Goal: Transaction & Acquisition: Purchase product/service

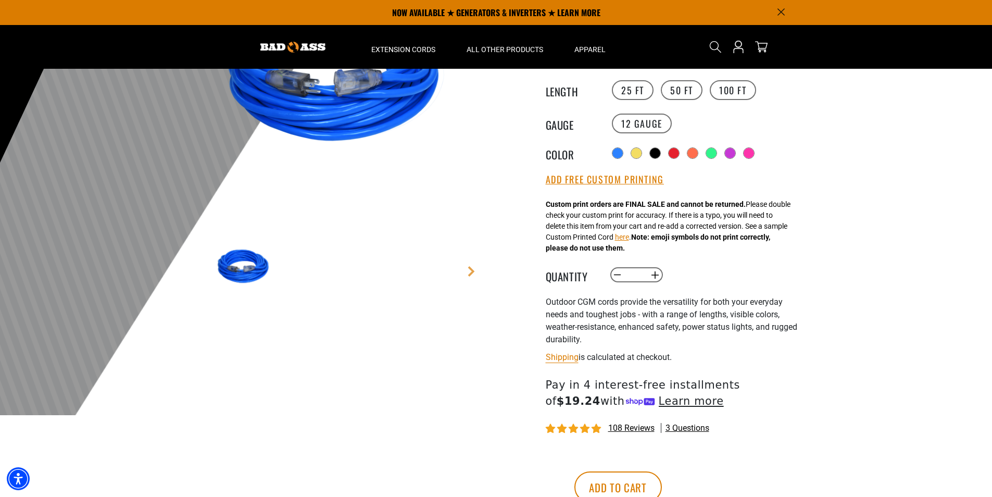
scroll to position [156, 0]
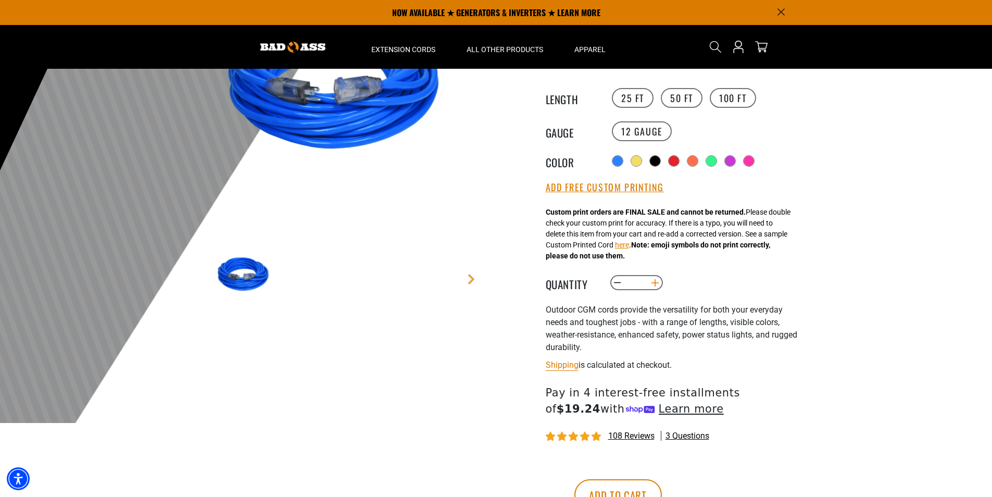
click at [653, 284] on button "Increase quantity for Outdoor Dual Lighted Extension Cord w/ Safety CGM" at bounding box center [655, 283] width 16 height 18
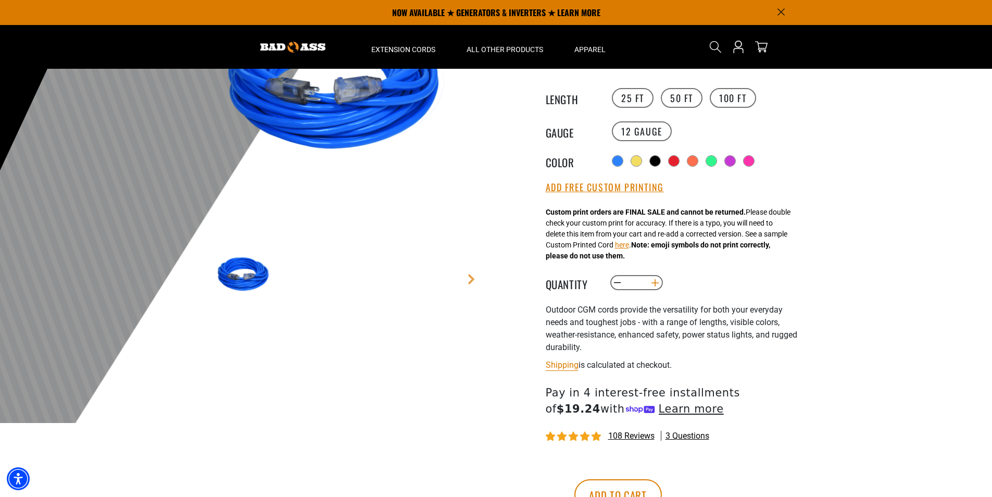
click at [653, 284] on button "Increase quantity for Outdoor Dual Lighted Extension Cord w/ Safety CGM" at bounding box center [655, 283] width 16 height 18
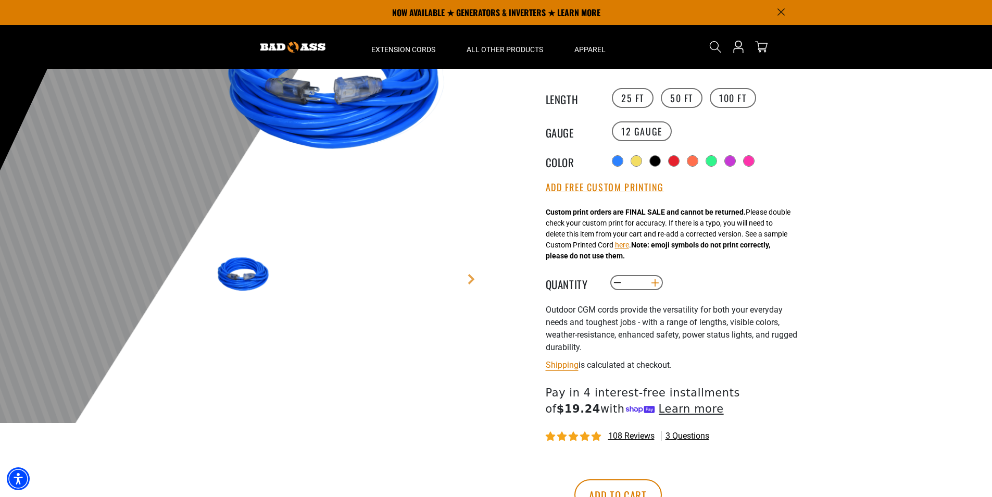
click at [653, 284] on button "Increase quantity for Outdoor Dual Lighted Extension Cord w/ Safety CGM" at bounding box center [655, 283] width 16 height 18
type input "**"
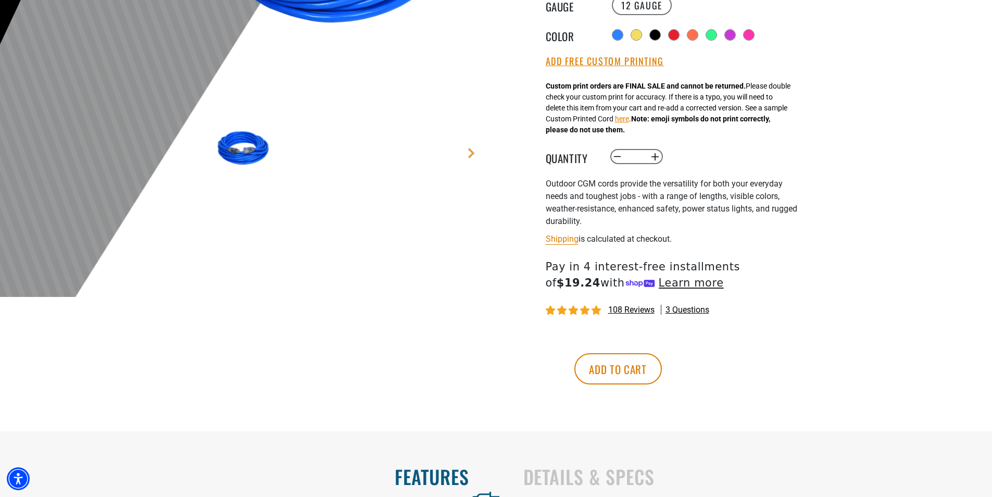
scroll to position [312, 0]
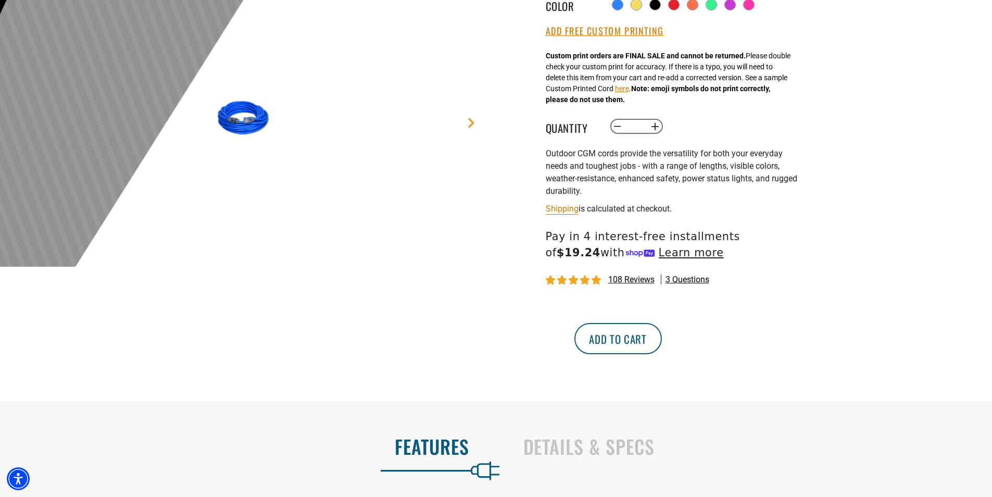
click at [662, 342] on button "Add to cart" at bounding box center [617, 338] width 87 height 31
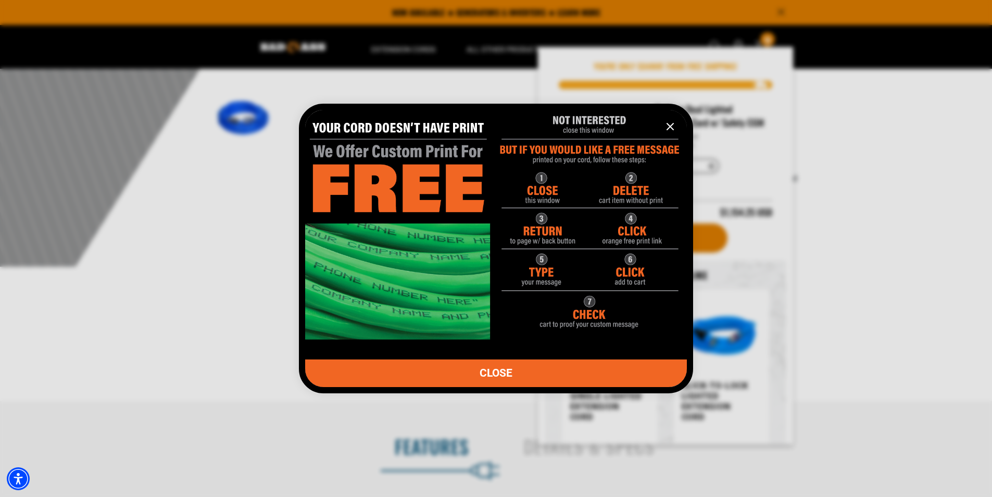
click at [669, 126] on icon "information" at bounding box center [670, 126] width 6 height 6
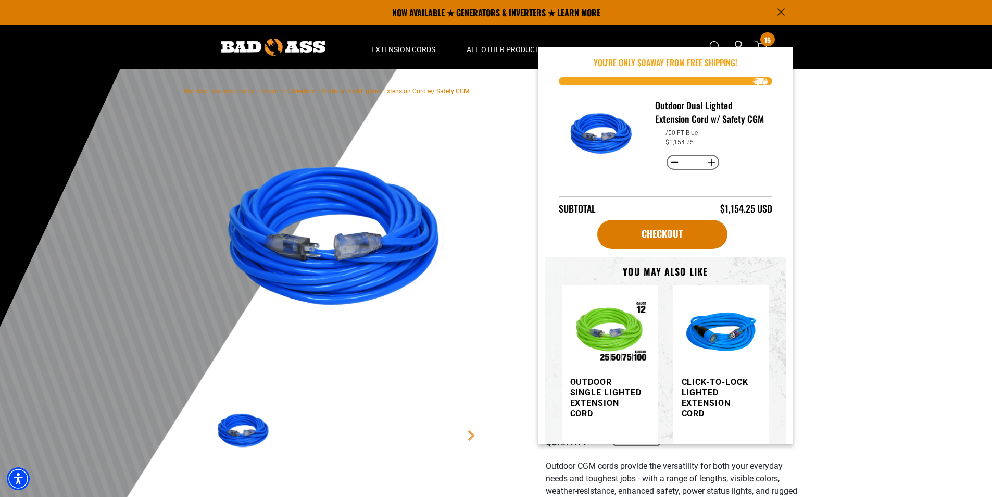
scroll to position [0, 0]
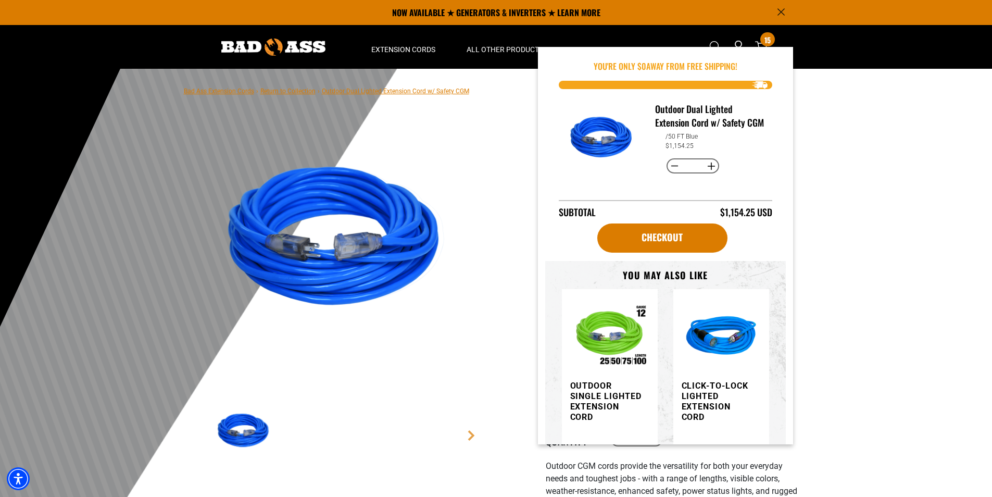
click at [451, 151] on img at bounding box center [340, 240] width 251 height 251
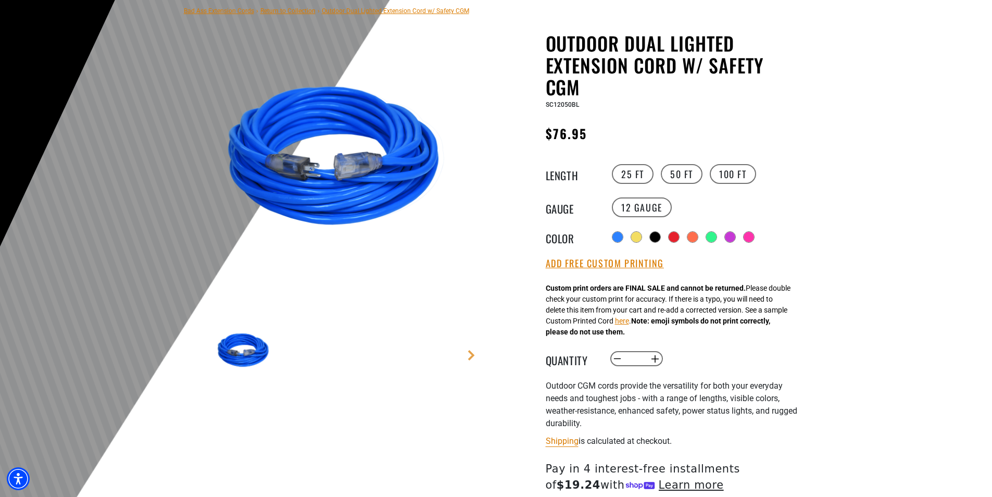
scroll to position [104, 0]
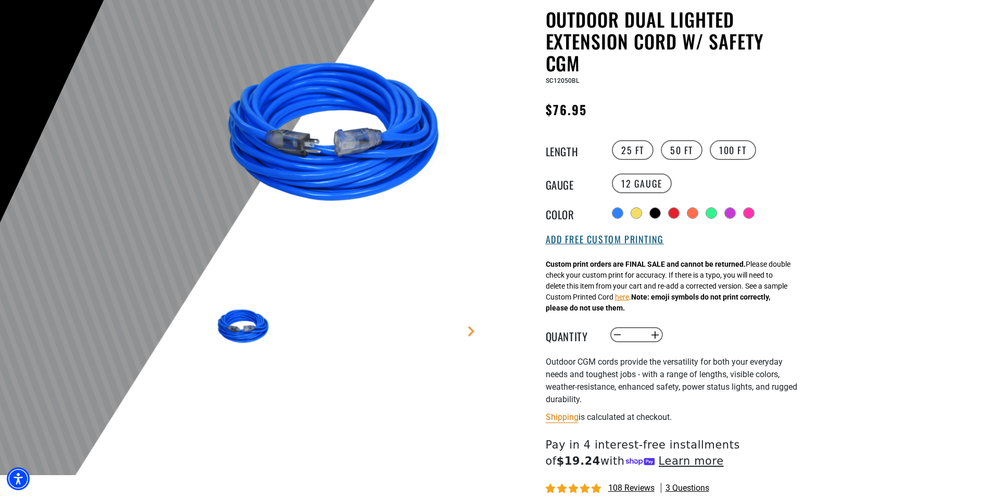
click at [620, 241] on button "Add Free Custom Printing" at bounding box center [605, 239] width 118 height 11
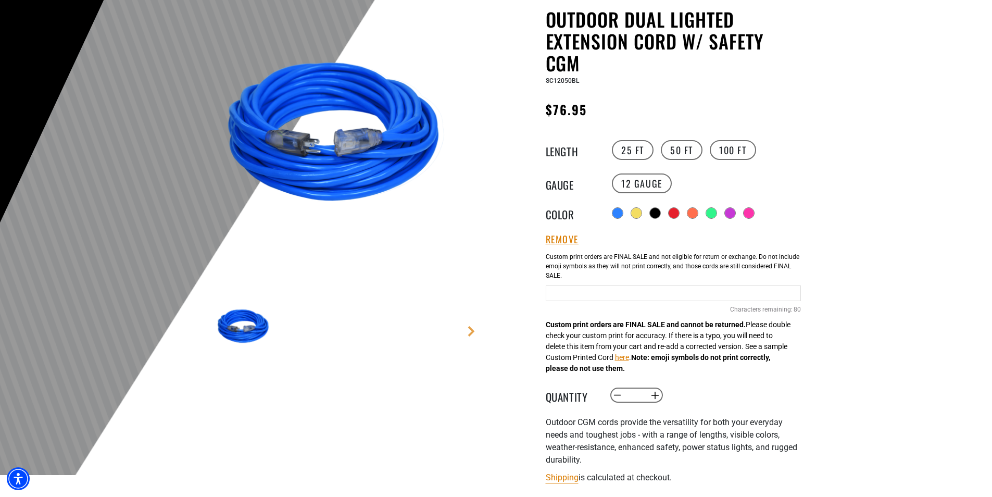
click at [551, 293] on input "text" at bounding box center [673, 293] width 255 height 16
click at [629, 359] on button "here" at bounding box center [622, 357] width 14 height 11
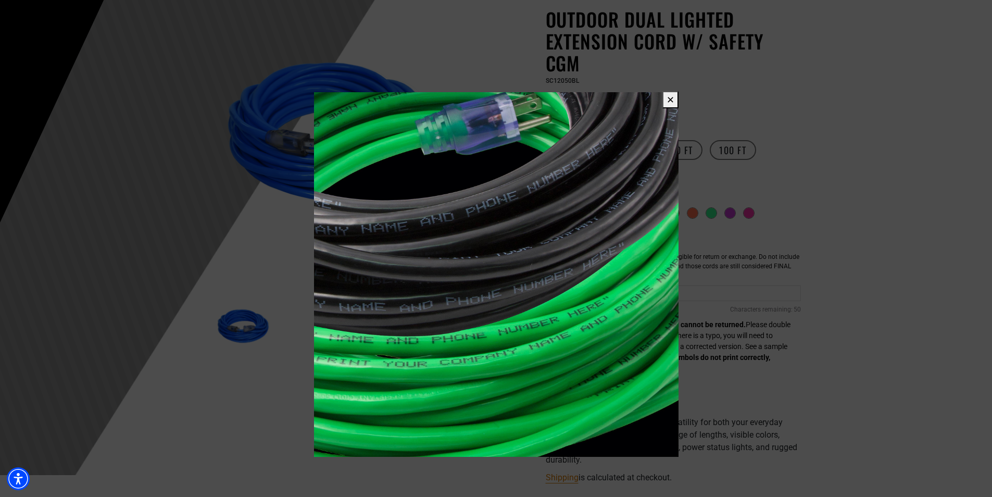
click at [669, 101] on button "✕" at bounding box center [670, 99] width 16 height 17
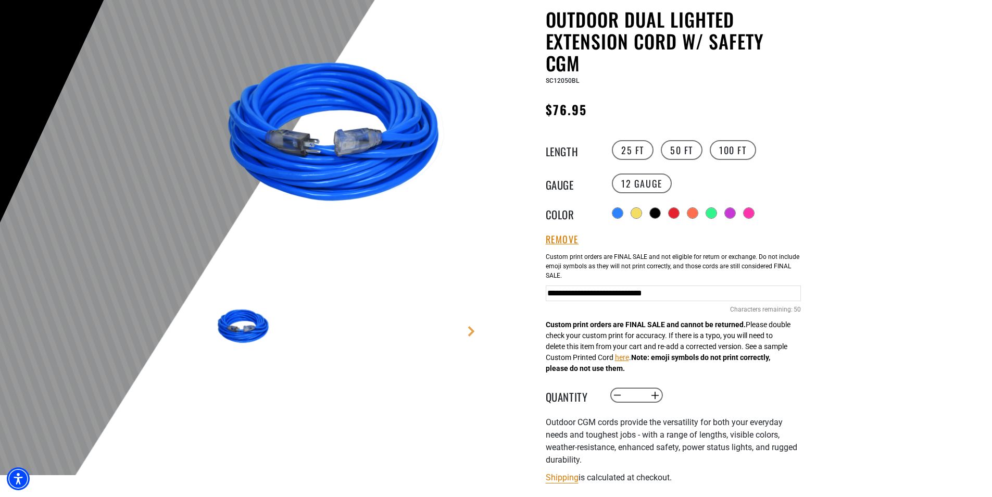
click at [796, 294] on input "**********" at bounding box center [673, 293] width 255 height 16
type input "**********"
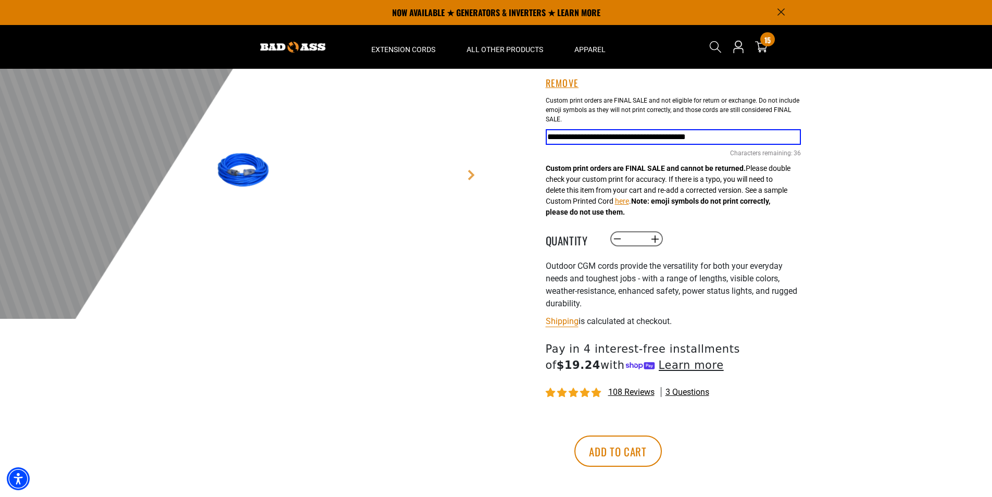
scroll to position [52, 0]
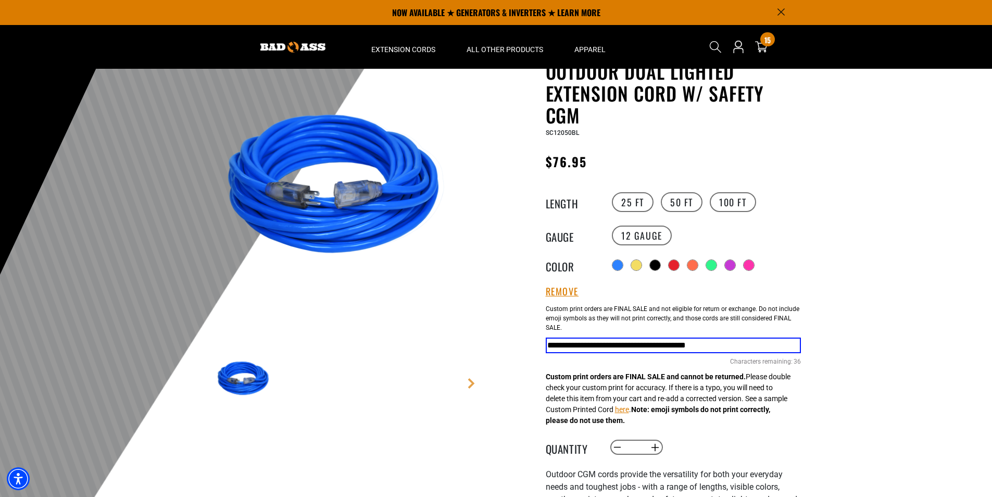
click at [760, 40] on div "Cart 15 15 items" at bounding box center [761, 47] width 17 height 36
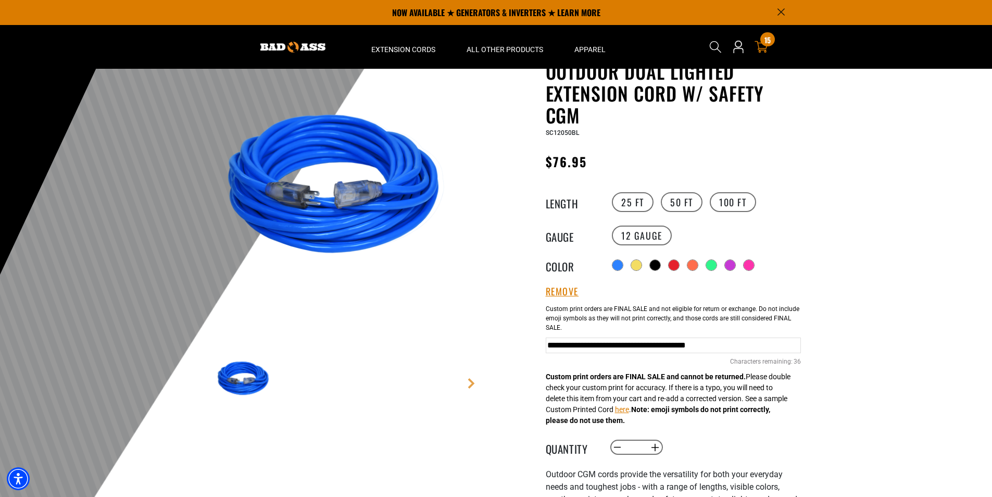
click at [763, 47] on icon "cart" at bounding box center [762, 47] width 14 height 14
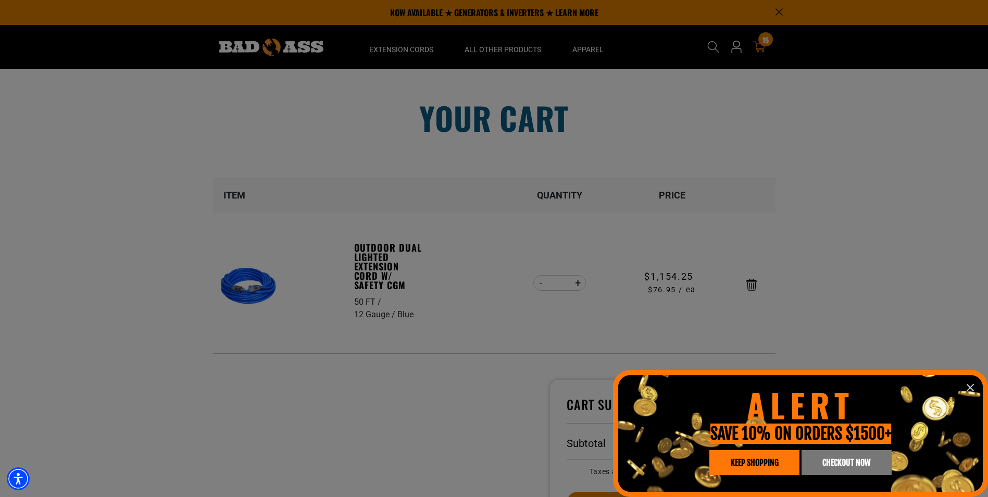
click at [971, 390] on icon "information" at bounding box center [970, 387] width 12 height 12
